Goal: Information Seeking & Learning: Understand process/instructions

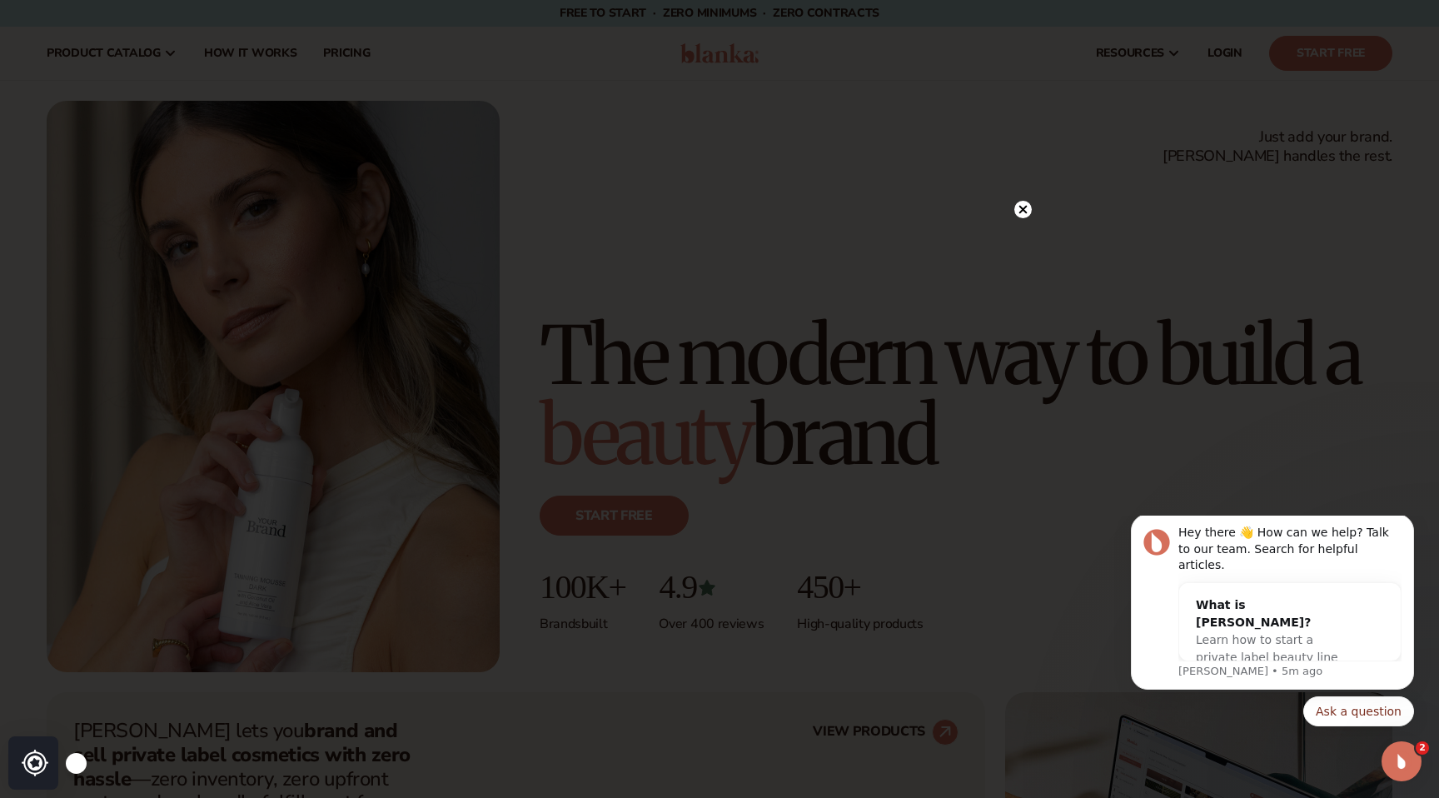
click at [1029, 204] on circle at bounding box center [1022, 209] width 17 height 17
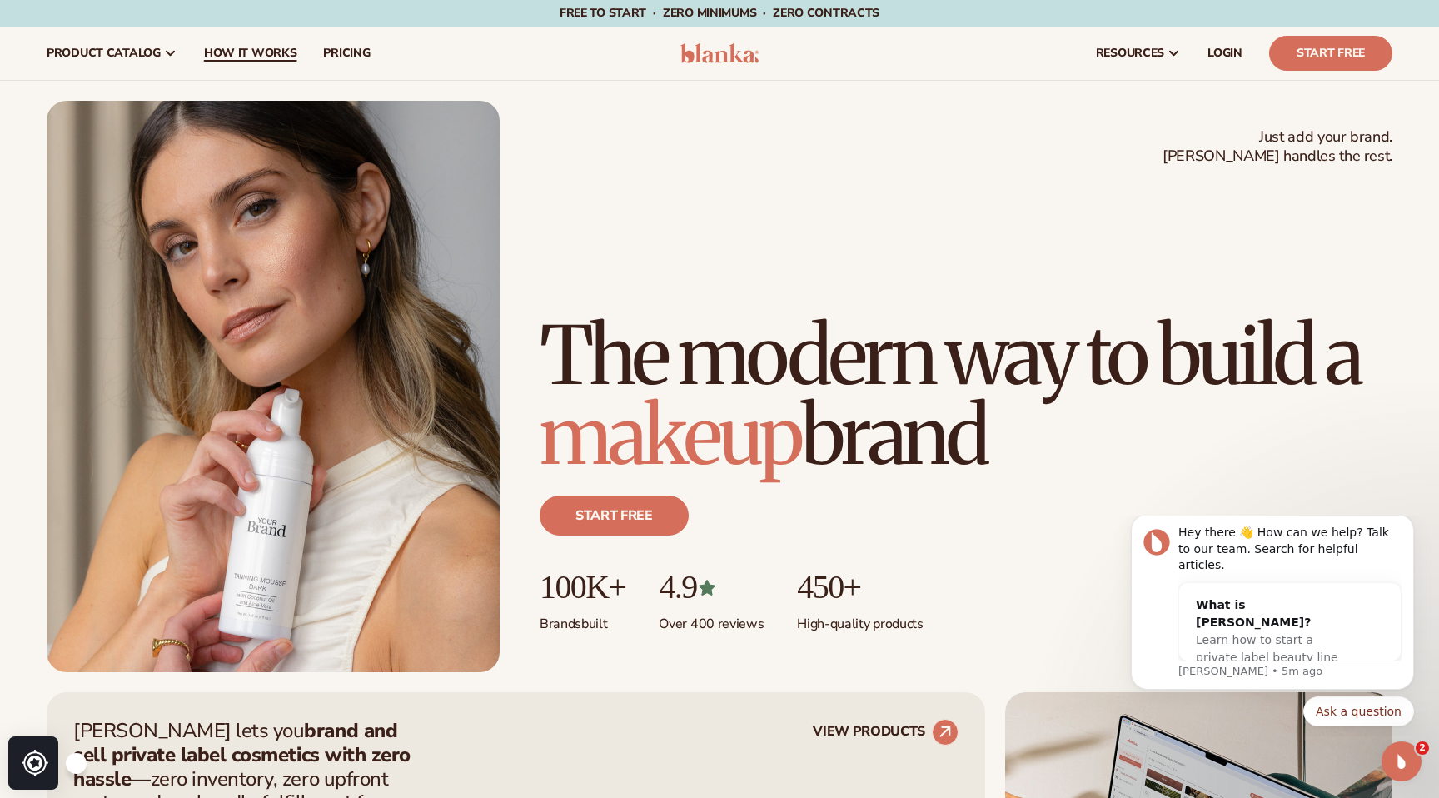
click at [275, 43] on link "How It Works" at bounding box center [251, 53] width 120 height 53
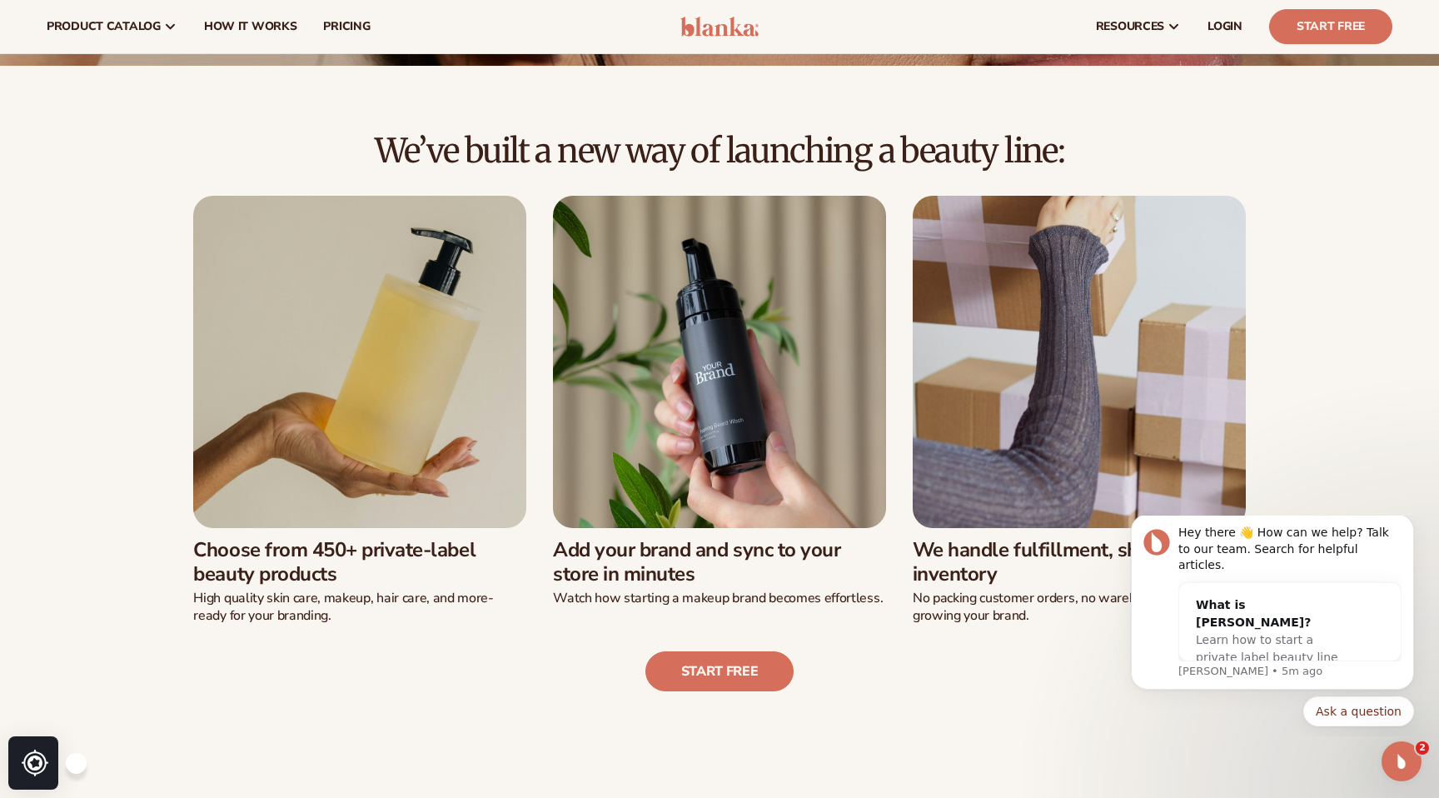
scroll to position [317, 0]
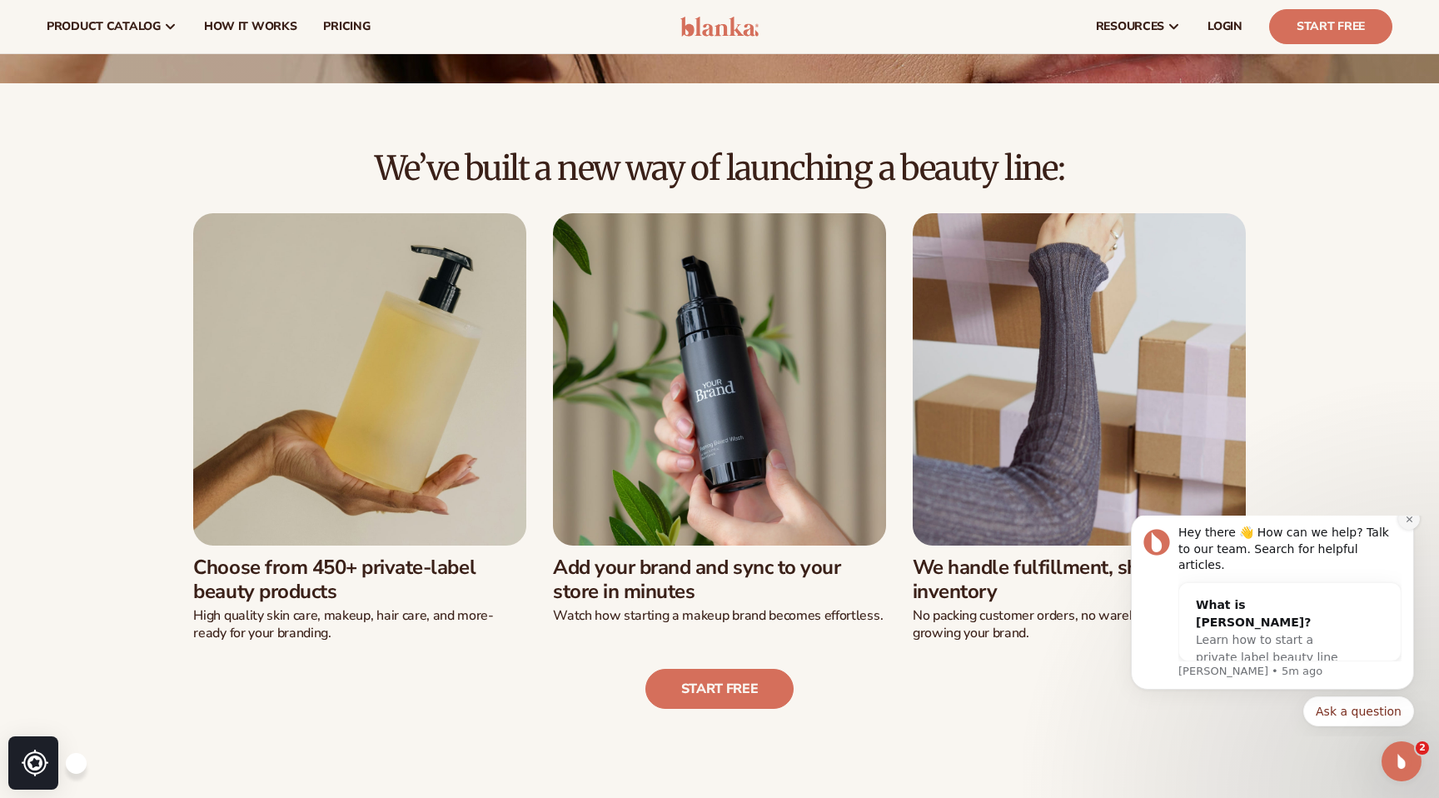
click at [1412, 524] on icon "Dismiss notification" at bounding box center [1409, 519] width 9 height 9
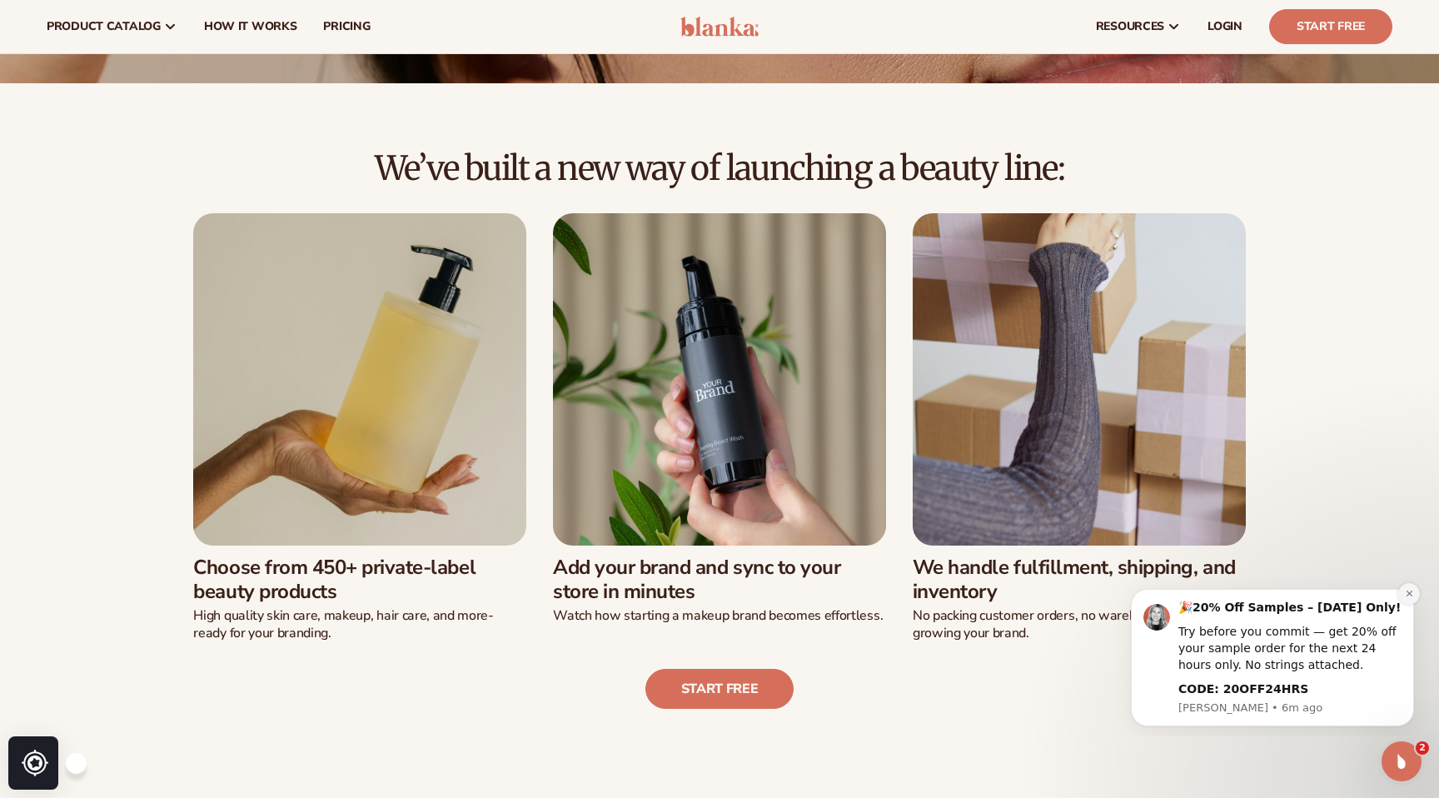
click at [1407, 592] on icon "Dismiss notification" at bounding box center [1409, 593] width 6 height 6
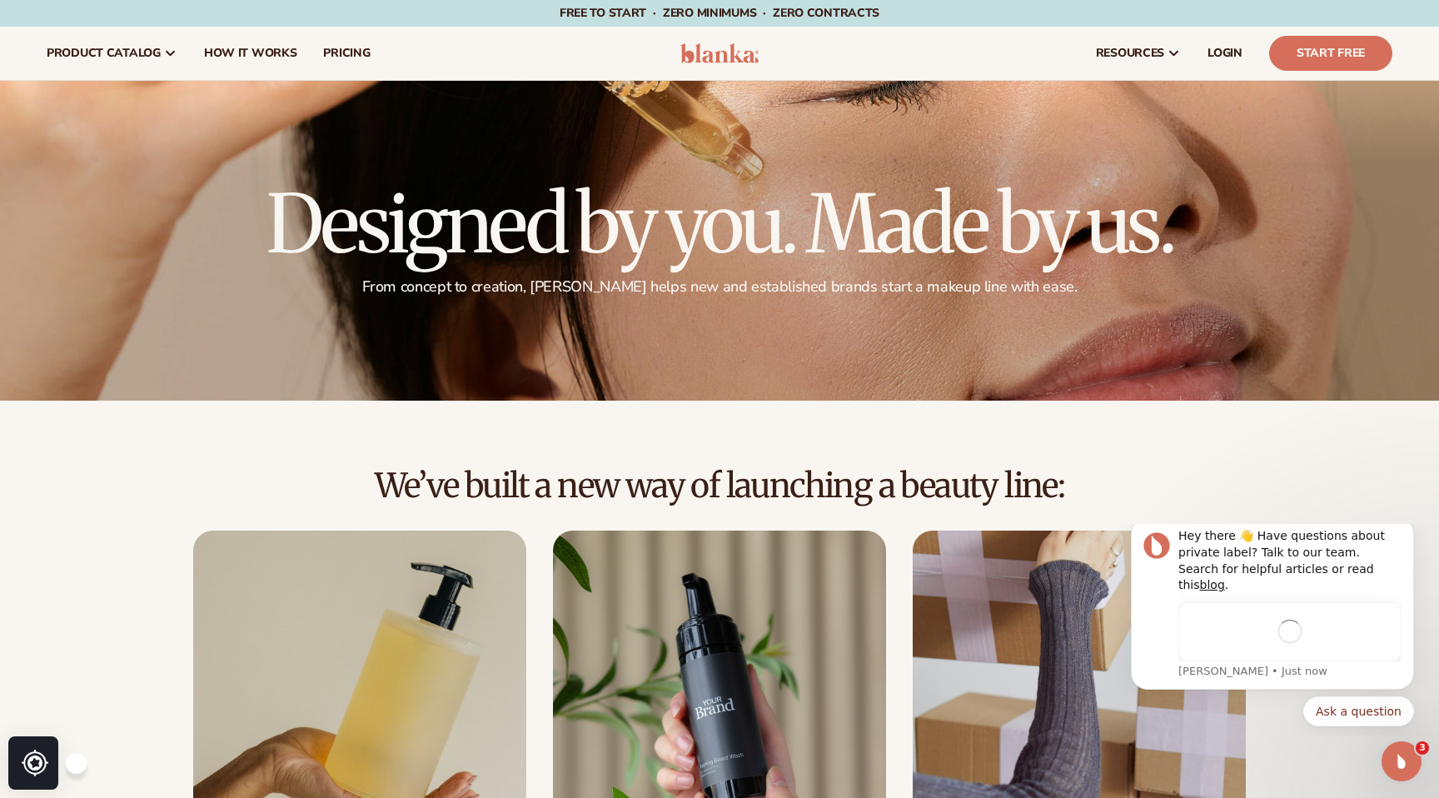
scroll to position [0, 0]
